Goal: Transaction & Acquisition: Purchase product/service

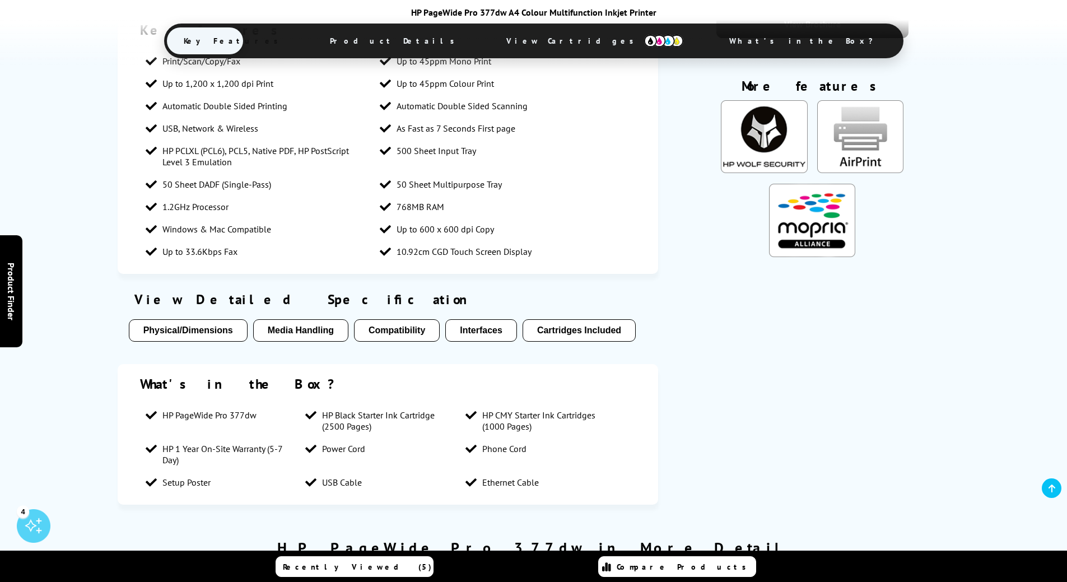
scroll to position [707, 0]
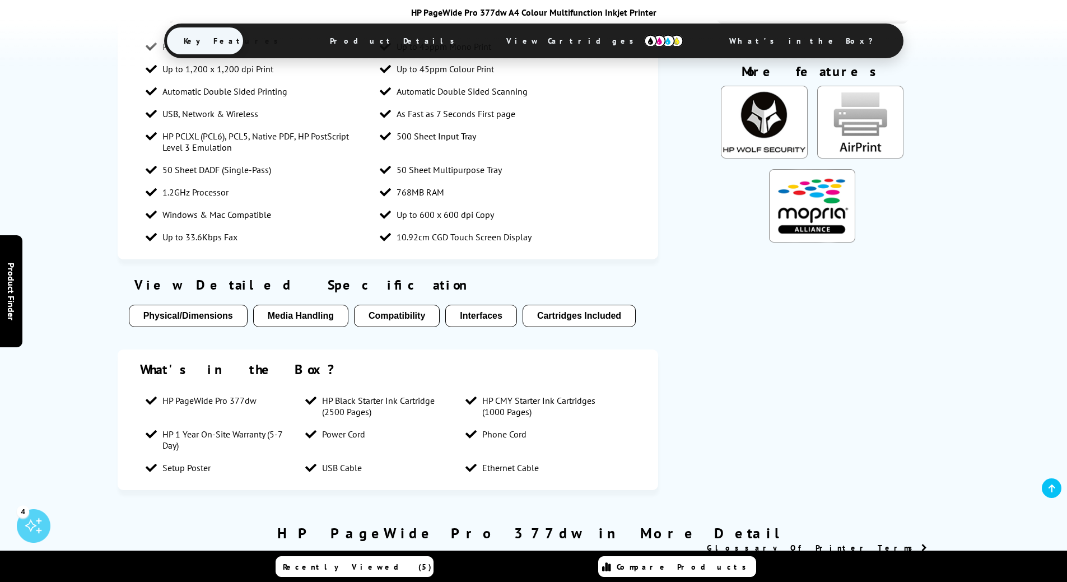
click at [288, 314] on button "Media Handling" at bounding box center [300, 316] width 95 height 22
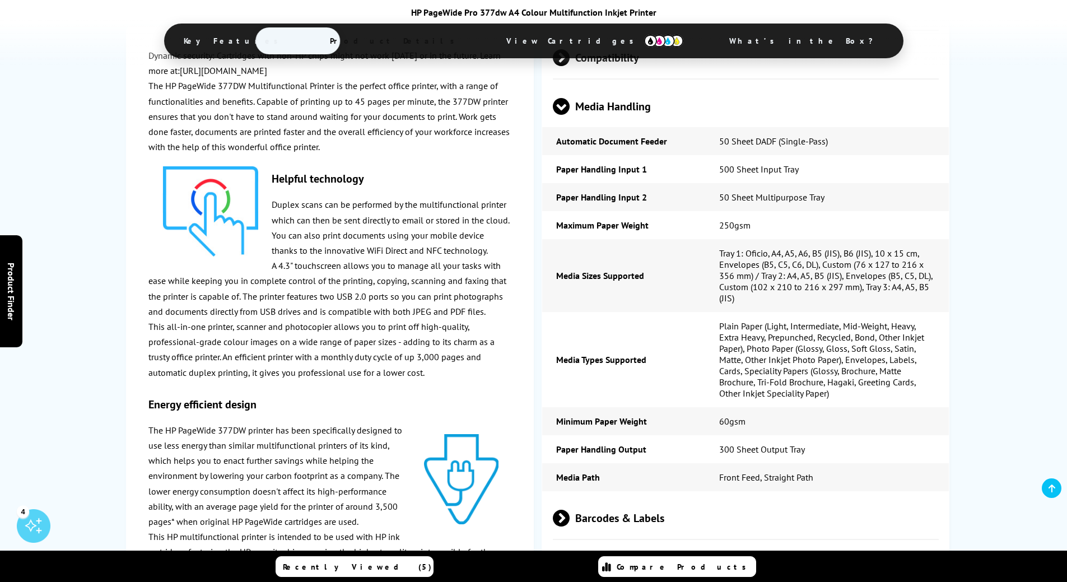
scroll to position [1824, 0]
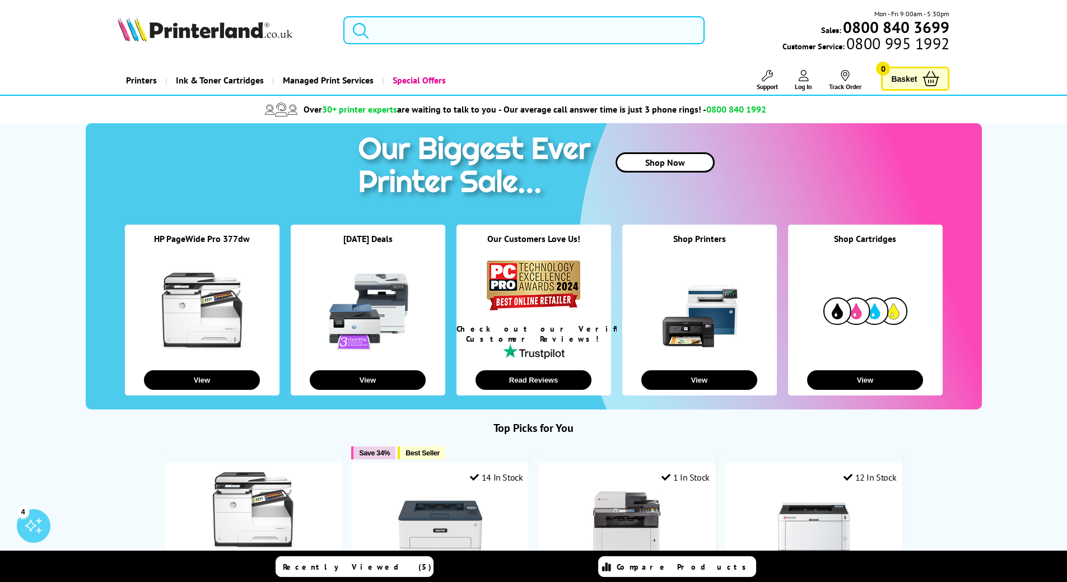
click at [346, 282] on link at bounding box center [368, 312] width 84 height 82
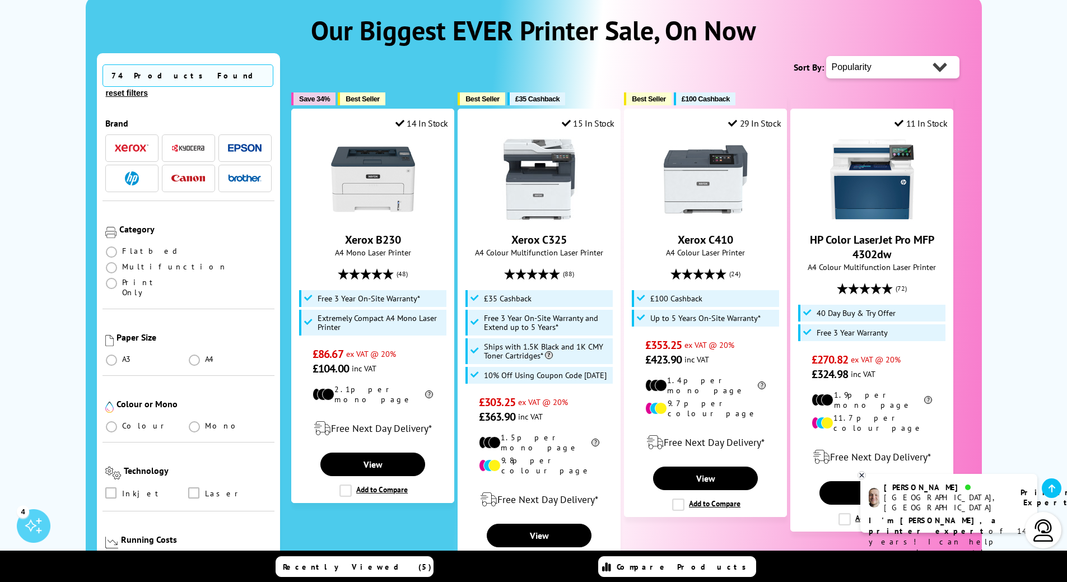
scroll to position [214, 0]
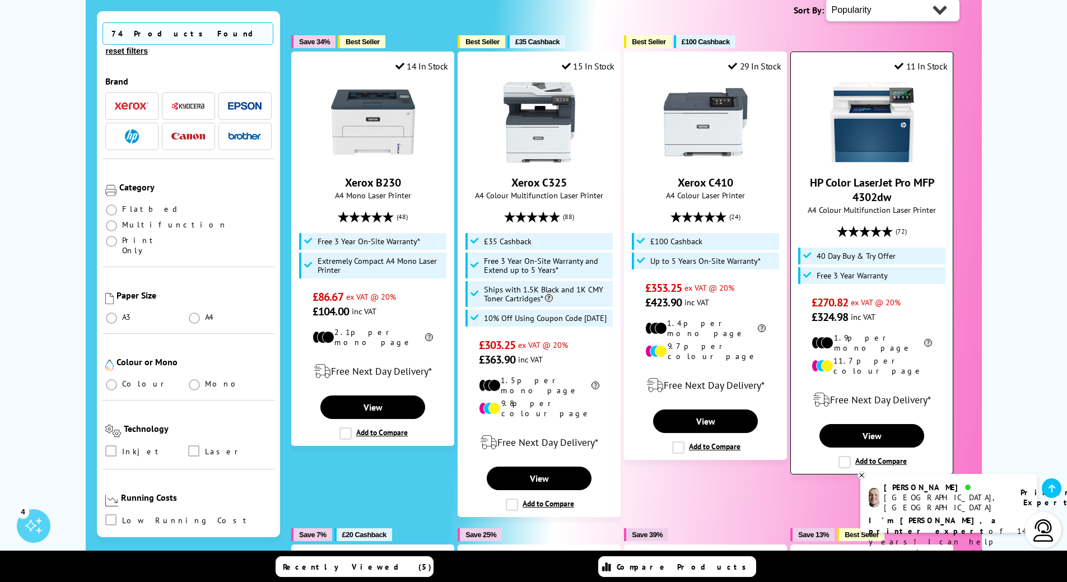
click at [882, 178] on link "HP Color LaserJet Pro MFP 4302dw" at bounding box center [872, 189] width 124 height 29
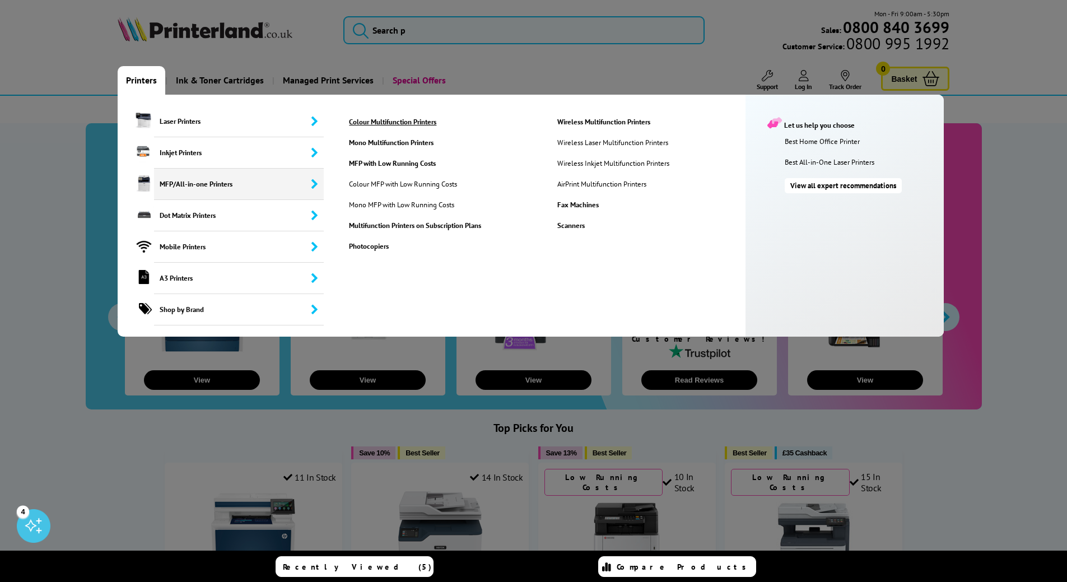
click at [407, 120] on link "Colour Multifunction Printers" at bounding box center [444, 122] width 207 height 10
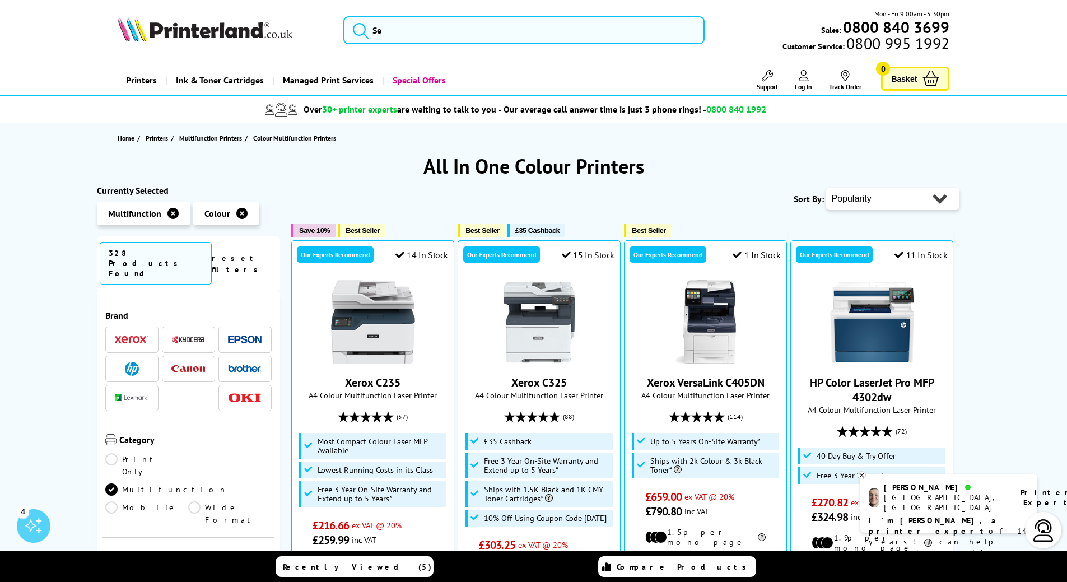
click at [126, 362] on img at bounding box center [132, 369] width 14 height 14
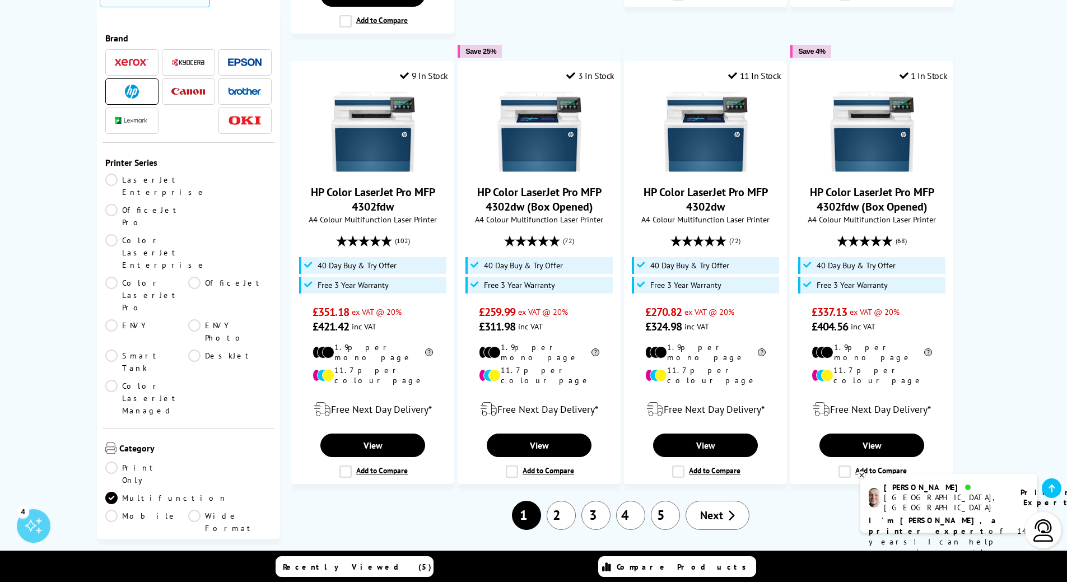
scroll to position [1066, 0]
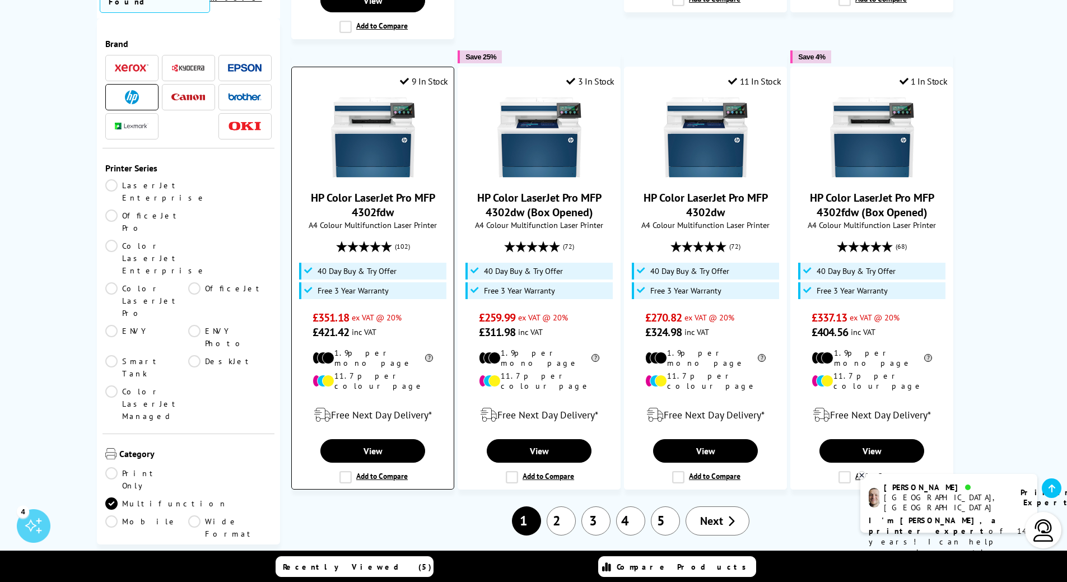
click at [358, 190] on link "HP Color LaserJet Pro MFP 4302fdw" at bounding box center [373, 204] width 124 height 29
